Goal: Browse casually: Explore the website without a specific task or goal

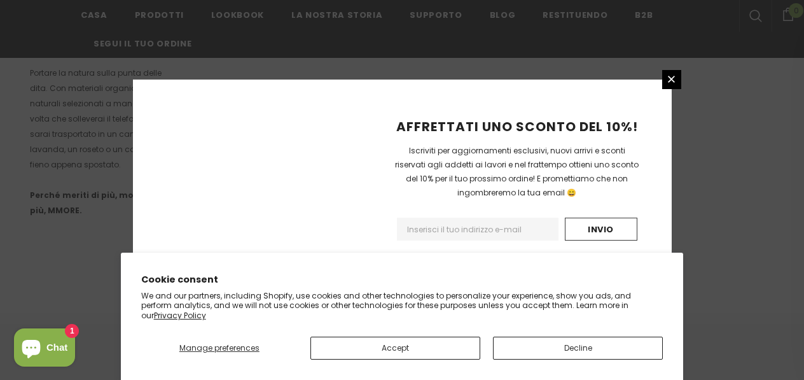
scroll to position [951, 0]
